Goal: Transaction & Acquisition: Download file/media

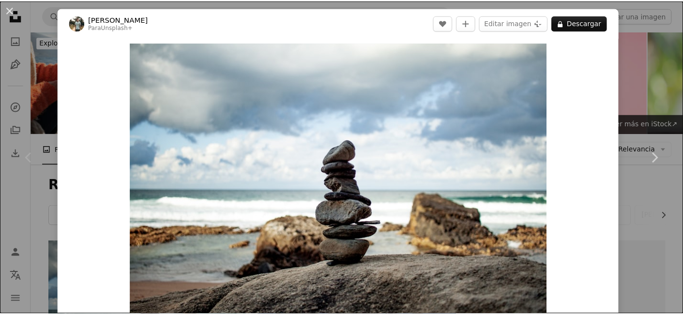
scroll to position [164, 0]
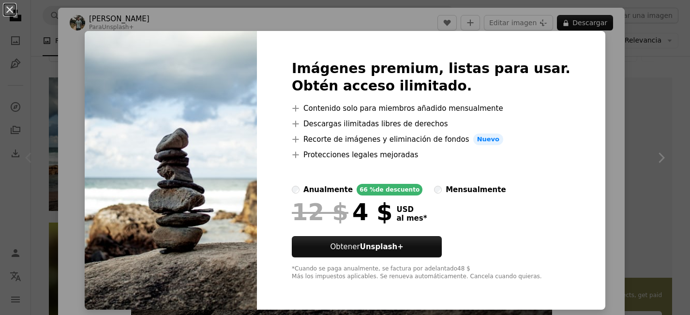
click at [613, 137] on div "An X shape Imágenes premium, listas para usar. Obtén acceso ilimitado. A plus s…" at bounding box center [345, 157] width 690 height 315
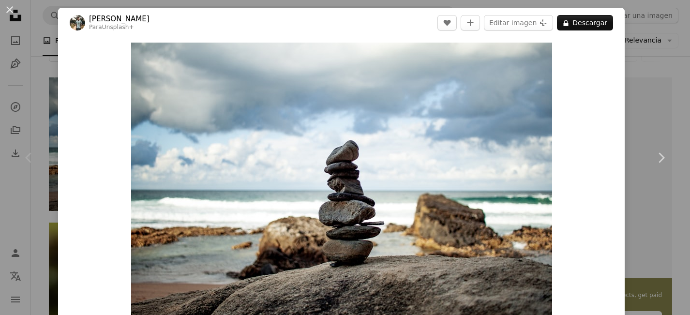
click at [653, 72] on div "An X shape Chevron left Chevron right [PERSON_NAME] Para Unsplash+ A heart A pl…" at bounding box center [345, 157] width 690 height 315
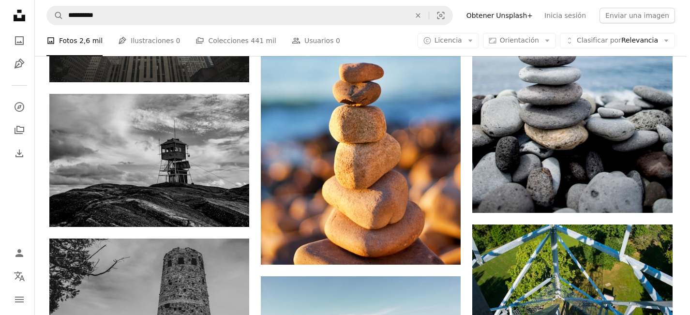
scroll to position [802, 0]
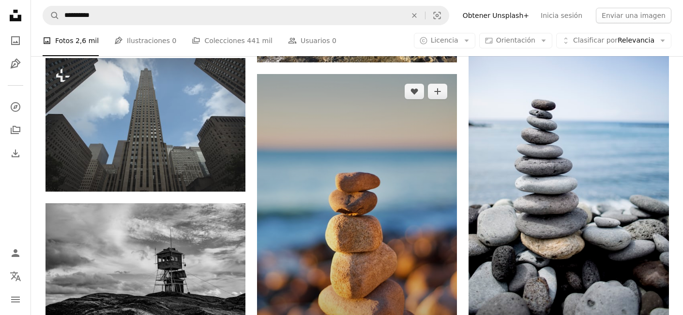
click at [338, 183] on img at bounding box center [357, 224] width 200 height 300
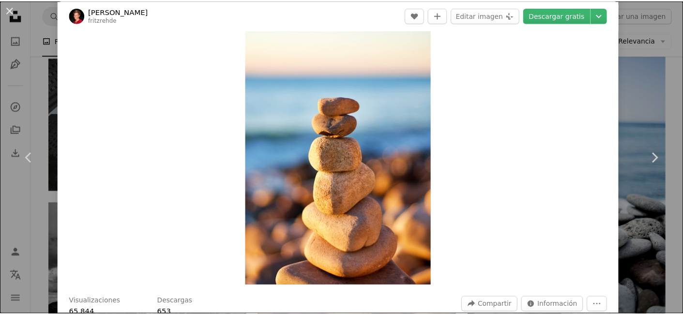
scroll to position [22, 0]
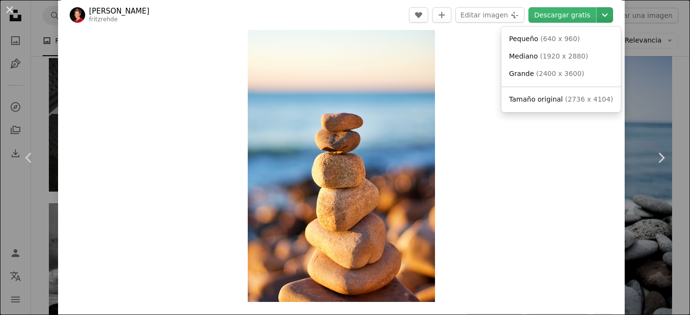
click at [602, 17] on icon "Chevron down" at bounding box center [604, 15] width 15 height 12
click at [549, 99] on span "Tamaño original" at bounding box center [536, 99] width 54 height 8
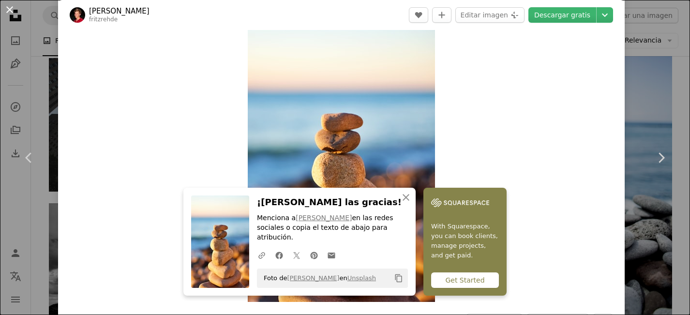
click at [10, 12] on button "An X shape" at bounding box center [10, 10] width 12 height 12
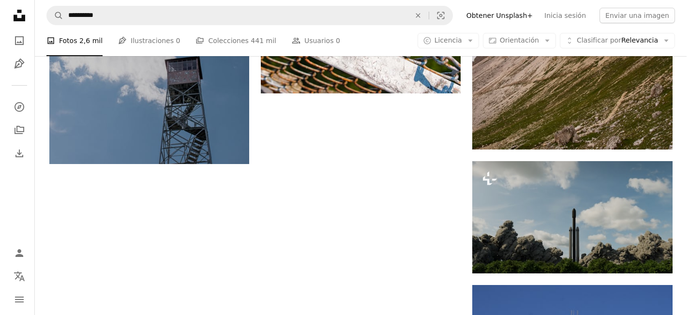
scroll to position [882, 0]
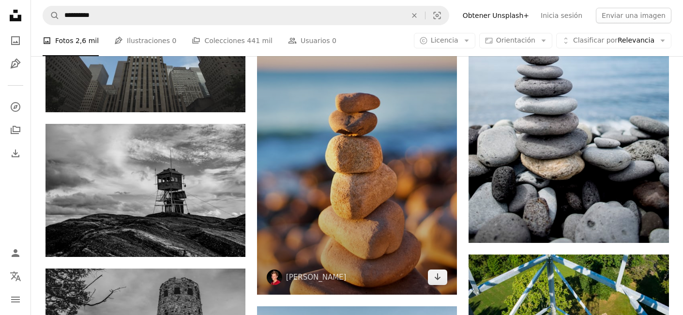
click at [361, 184] on img at bounding box center [357, 145] width 200 height 300
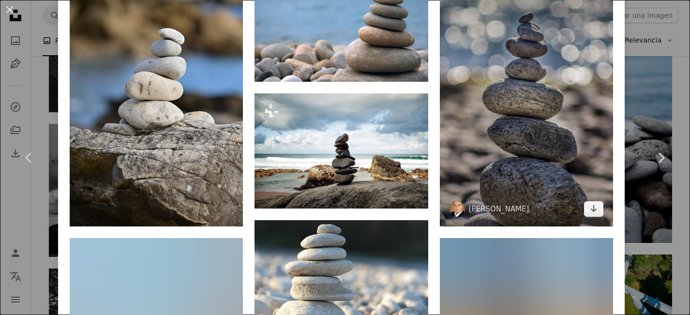
scroll to position [715, 0]
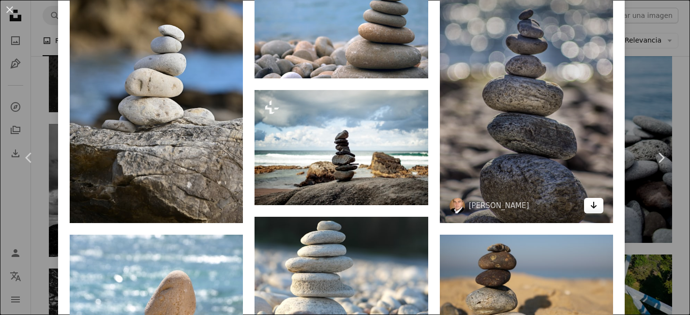
click at [589, 198] on link "Arrow pointing down" at bounding box center [593, 205] width 19 height 15
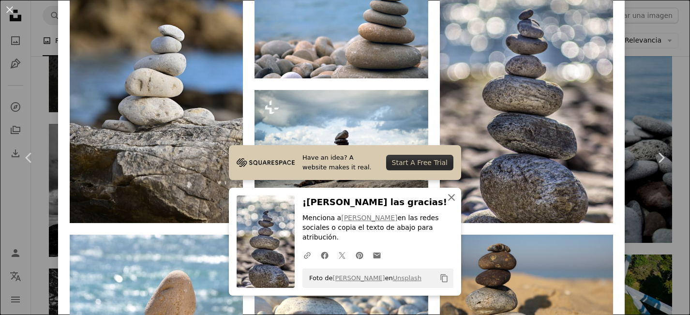
click at [453, 203] on icon "An X shape" at bounding box center [452, 198] width 12 height 12
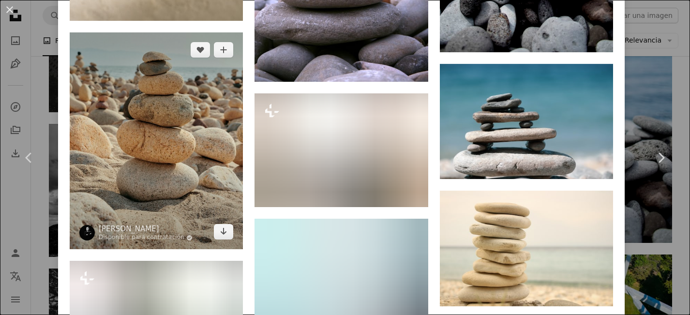
scroll to position [3010, 0]
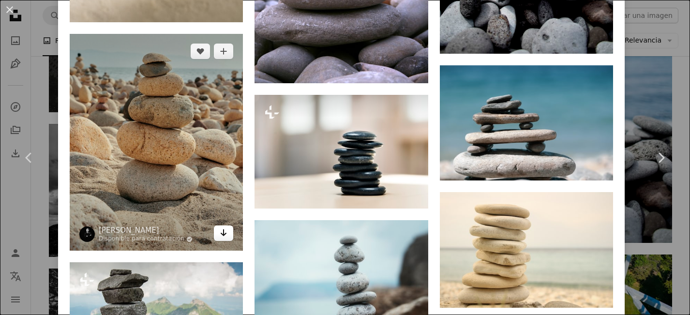
click at [221, 227] on icon "Arrow pointing down" at bounding box center [224, 233] width 8 height 12
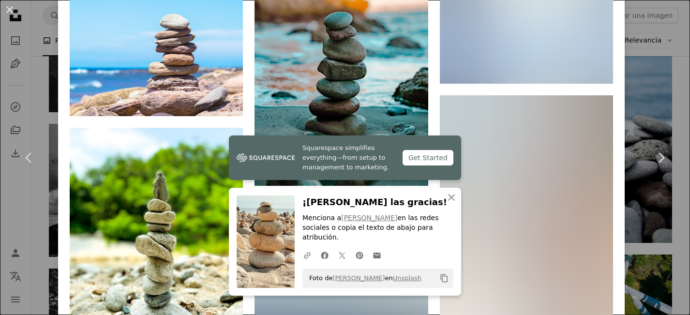
scroll to position [4410, 0]
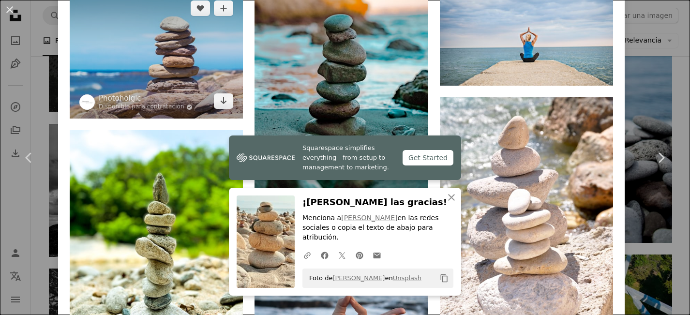
click at [176, 42] on img at bounding box center [156, 55] width 173 height 128
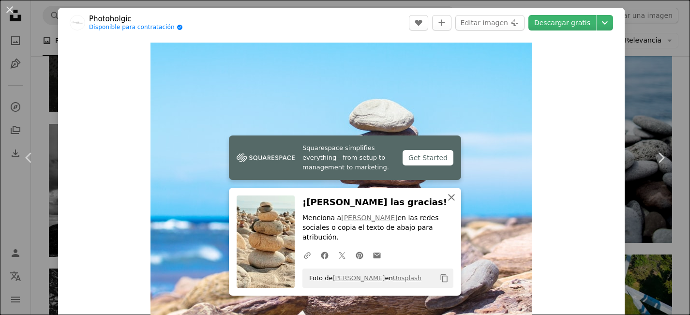
click at [451, 201] on icon "button" at bounding box center [451, 197] width 7 height 7
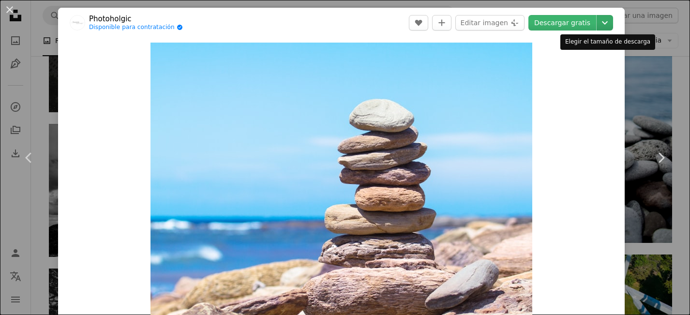
click at [606, 27] on icon "Chevron down" at bounding box center [604, 23] width 15 height 12
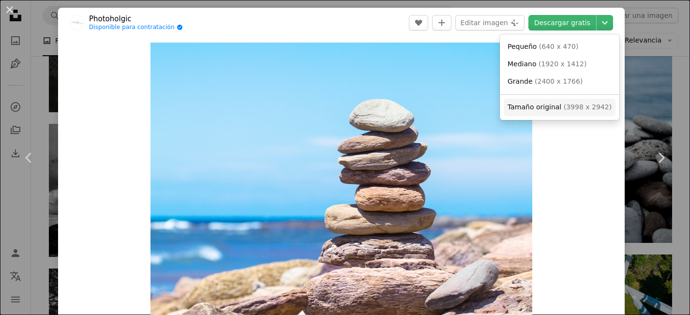
click at [564, 106] on span "( 3998 x 2942 )" at bounding box center [588, 107] width 48 height 8
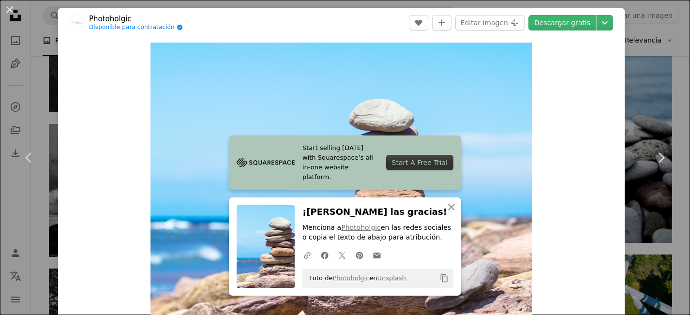
click at [283, 26] on header "Photoholgic Disponible para contratación A checkmark inside of a circle A heart…" at bounding box center [341, 23] width 567 height 30
click at [655, 50] on div "An X shape Chevron left Chevron right Start selling [DATE] with Squarespace’s a…" at bounding box center [345, 157] width 690 height 315
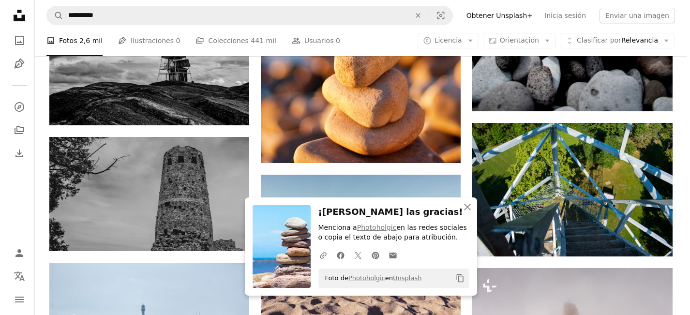
scroll to position [951, 0]
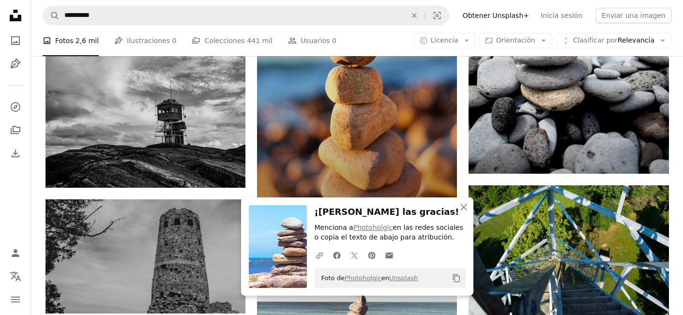
click at [350, 117] on img at bounding box center [357, 75] width 200 height 300
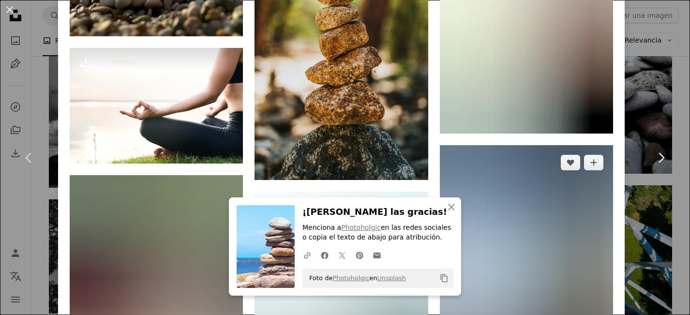
scroll to position [8699, 0]
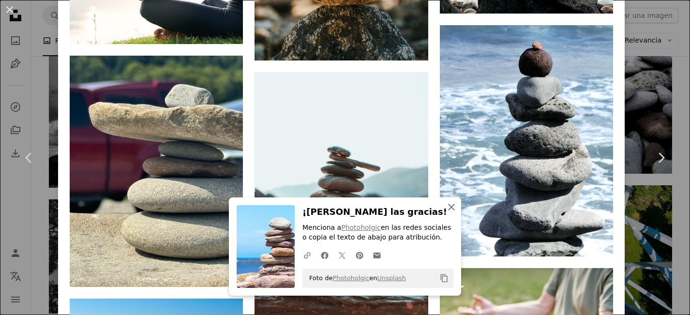
click at [455, 206] on icon "An X shape" at bounding box center [452, 207] width 12 height 12
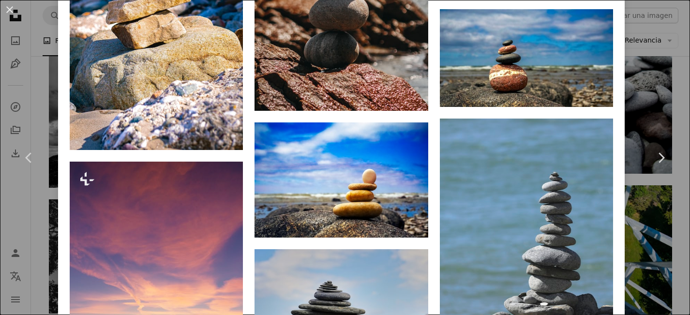
scroll to position [9967, 0]
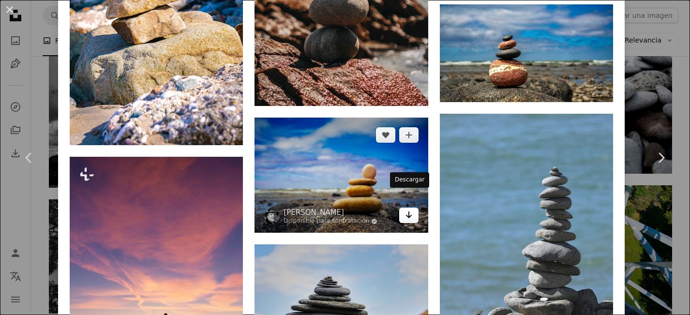
click at [411, 209] on icon "Arrow pointing down" at bounding box center [409, 215] width 8 height 12
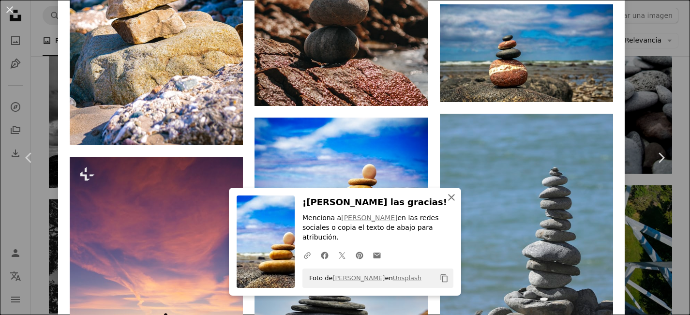
click at [453, 201] on icon "button" at bounding box center [451, 197] width 7 height 7
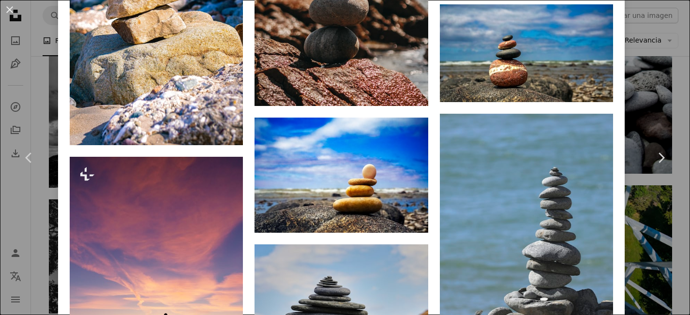
scroll to position [10074, 0]
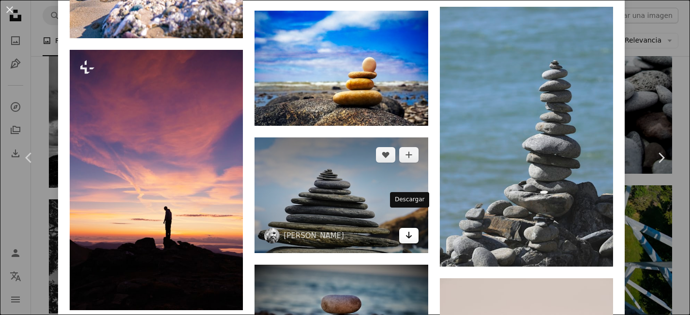
click at [409, 232] on icon "Descargar" at bounding box center [409, 235] width 6 height 7
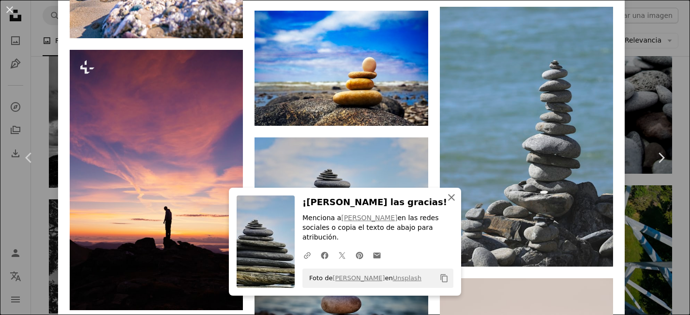
click at [452, 201] on icon "button" at bounding box center [451, 197] width 7 height 7
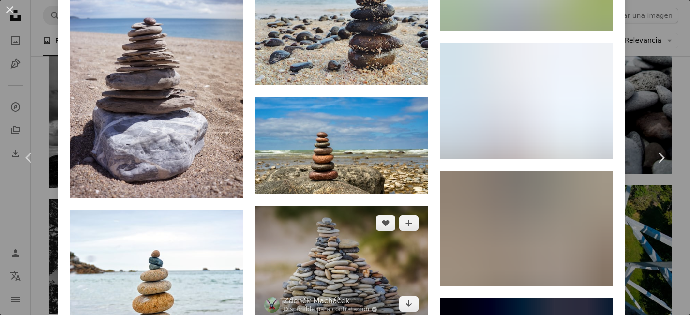
scroll to position [13473, 0]
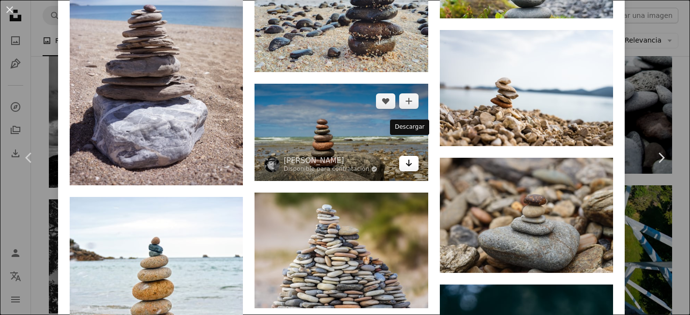
click at [413, 156] on link "Arrow pointing down" at bounding box center [408, 163] width 19 height 15
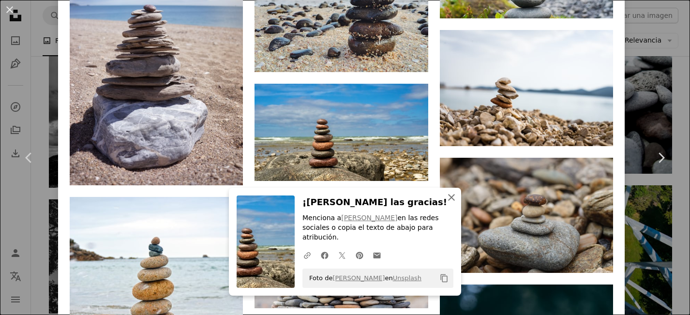
click at [454, 203] on icon "An X shape" at bounding box center [452, 198] width 12 height 12
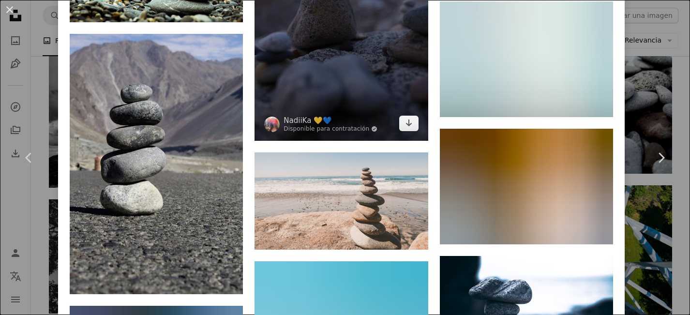
scroll to position [14571, 0]
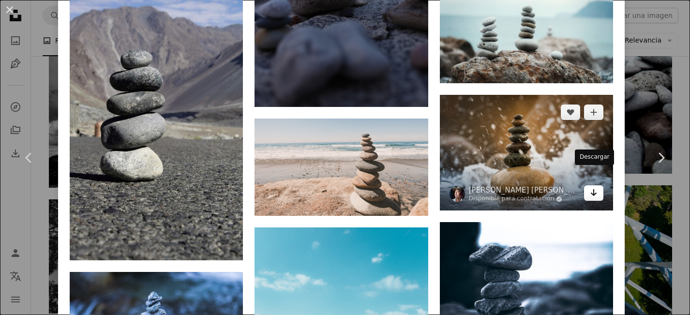
click at [596, 187] on icon "Arrow pointing down" at bounding box center [594, 193] width 8 height 12
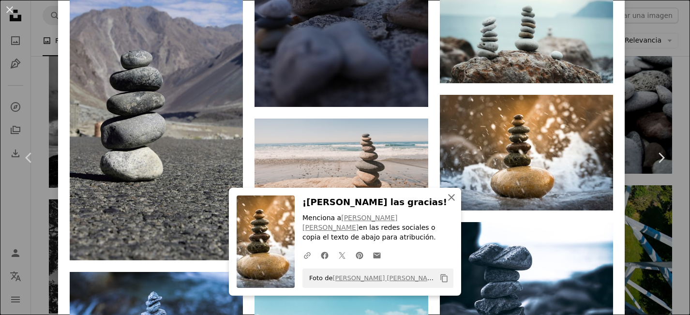
click at [454, 198] on icon "button" at bounding box center [451, 197] width 7 height 7
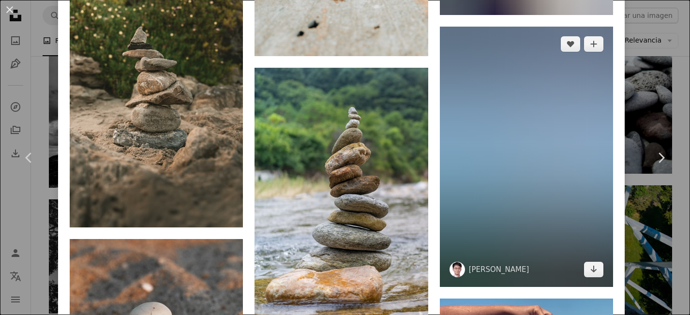
scroll to position [14969, 0]
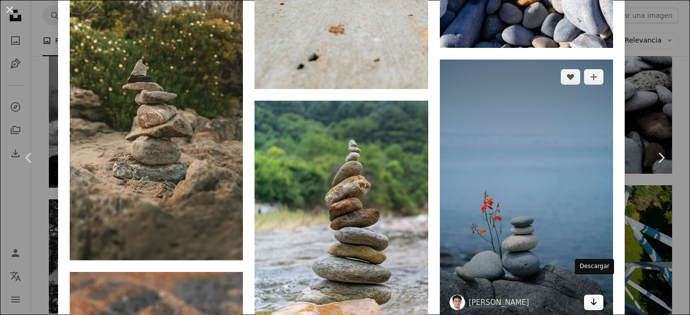
click at [594, 299] on icon "Descargar" at bounding box center [594, 302] width 6 height 7
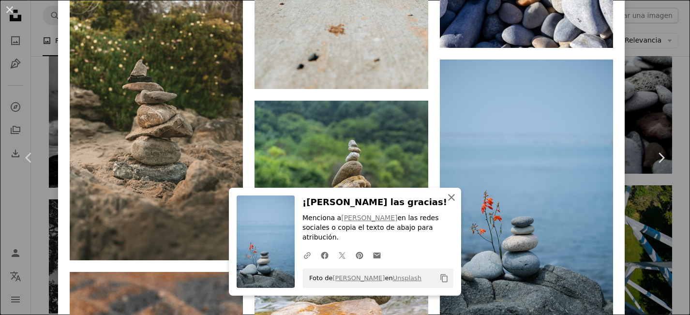
click at [448, 203] on icon "An X shape" at bounding box center [452, 198] width 12 height 12
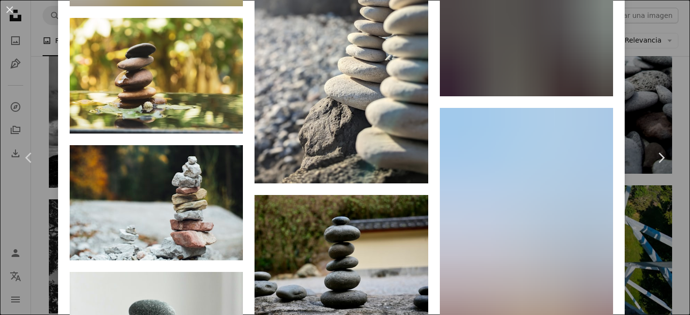
scroll to position [15851, 0]
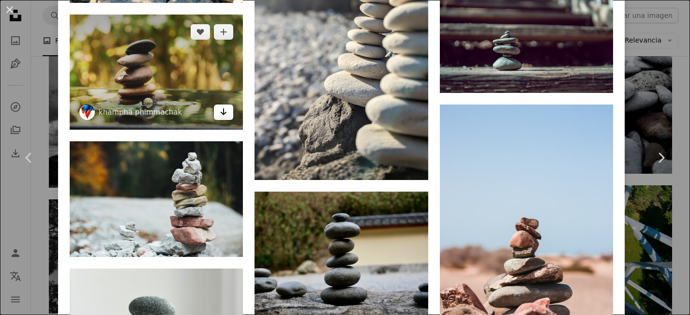
click at [221, 105] on link "Arrow pointing down" at bounding box center [223, 112] width 19 height 15
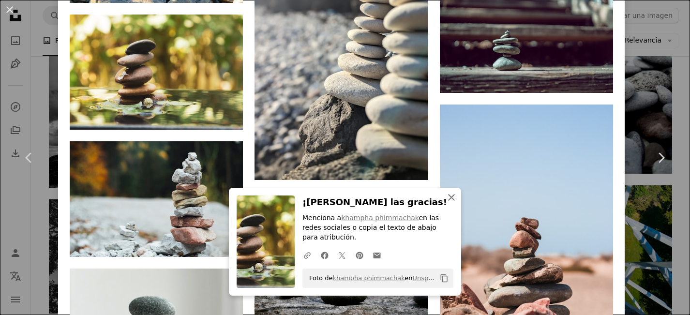
click at [454, 197] on icon "An X shape" at bounding box center [452, 198] width 12 height 12
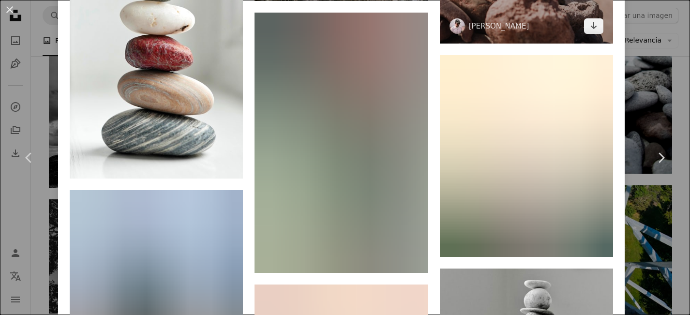
scroll to position [16127, 0]
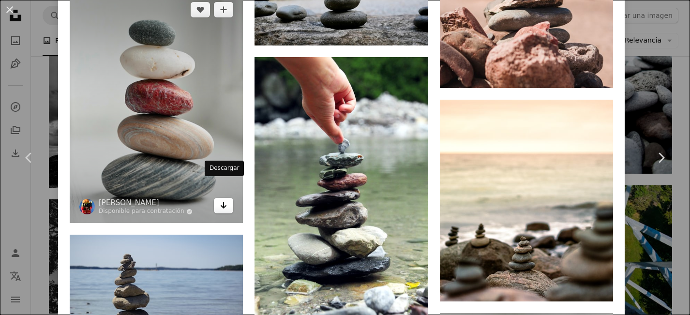
click at [221, 198] on link "Arrow pointing down" at bounding box center [223, 205] width 19 height 15
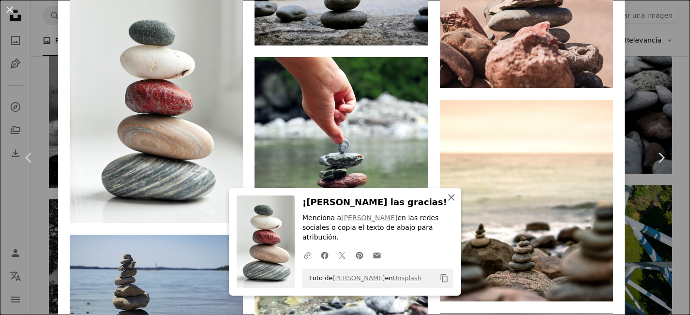
click at [450, 197] on icon "An X shape" at bounding box center [452, 198] width 12 height 12
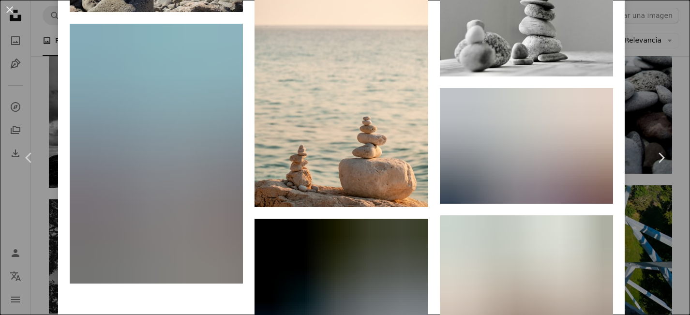
scroll to position [16486, 0]
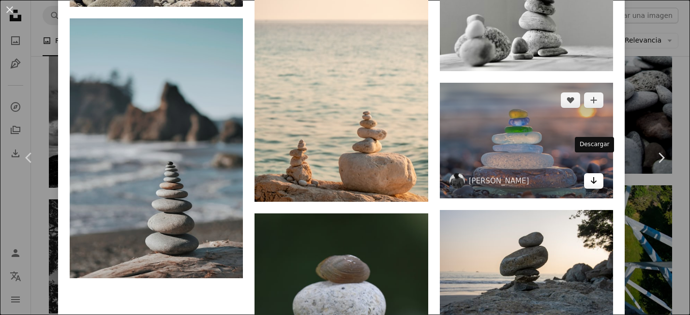
click at [600, 173] on link "Arrow pointing down" at bounding box center [593, 180] width 19 height 15
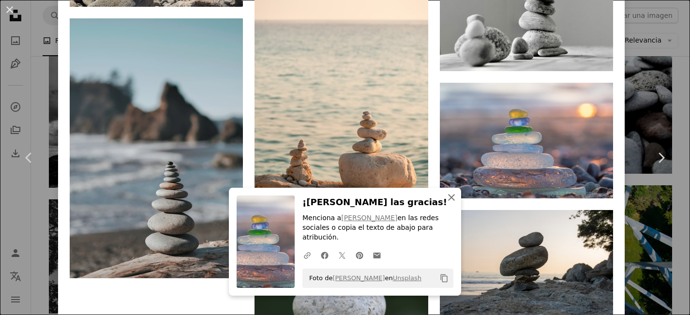
click at [455, 203] on icon "An X shape" at bounding box center [452, 198] width 12 height 12
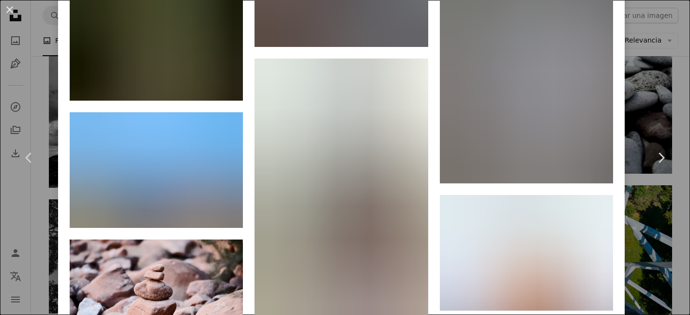
scroll to position [23349, 0]
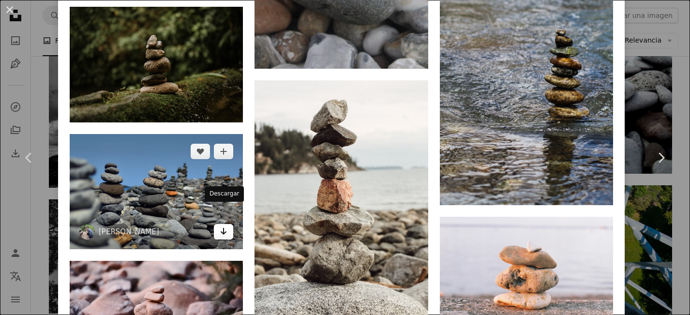
click at [223, 224] on link "Arrow pointing down" at bounding box center [223, 231] width 19 height 15
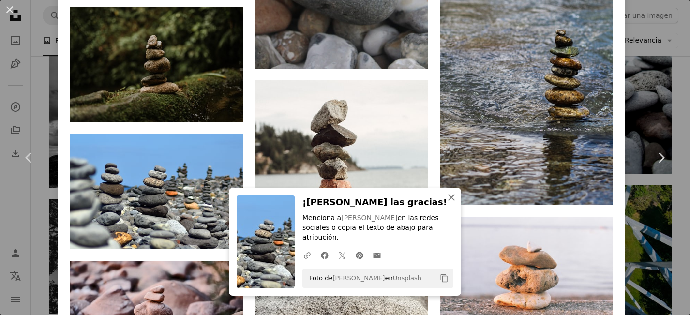
click at [455, 203] on icon "An X shape" at bounding box center [452, 198] width 12 height 12
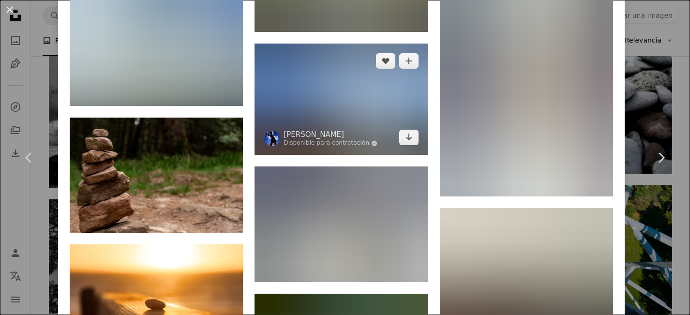
scroll to position [25198, 0]
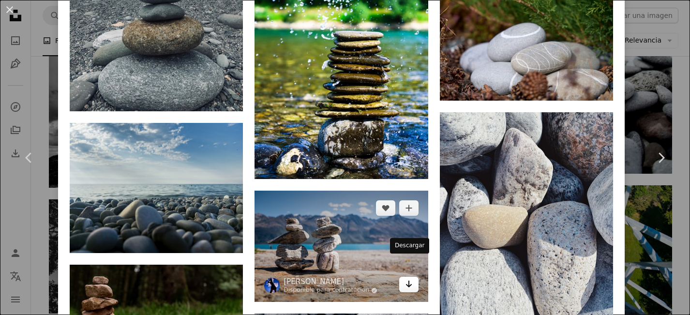
click at [409, 281] on icon "Descargar" at bounding box center [409, 284] width 6 height 7
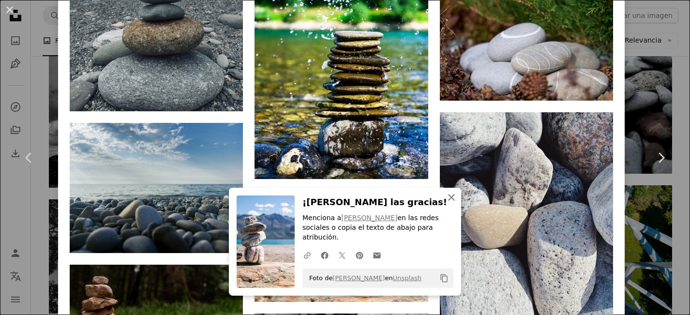
click at [452, 199] on icon "An X shape" at bounding box center [452, 198] width 12 height 12
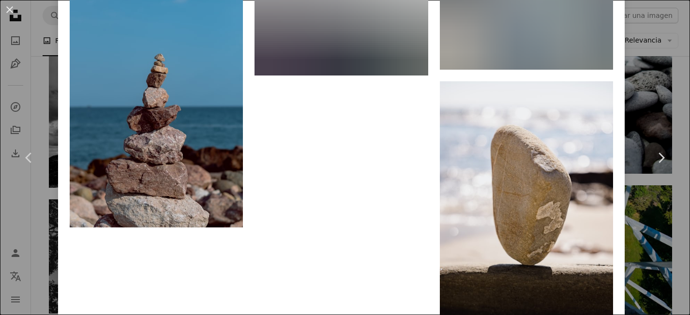
scroll to position [26810, 0]
